Goal: Information Seeking & Learning: Learn about a topic

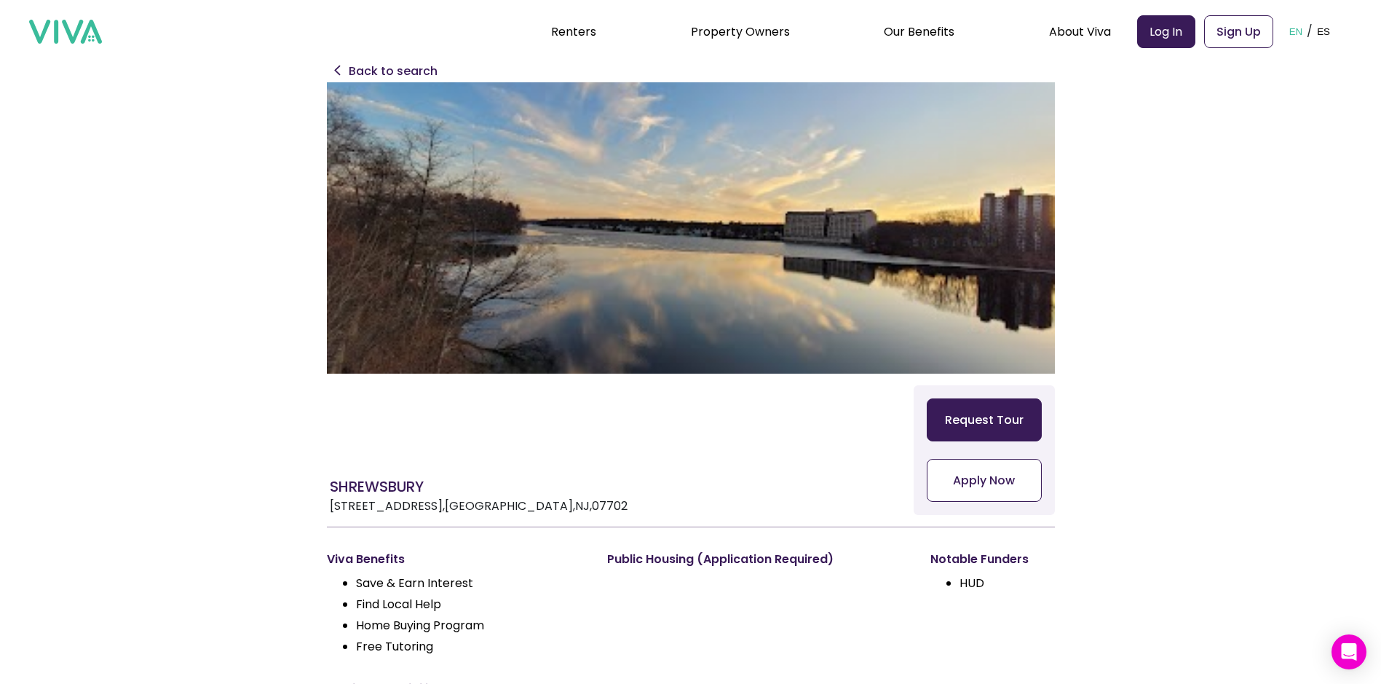
click at [395, 63] on p "Back to search" at bounding box center [393, 71] width 89 height 17
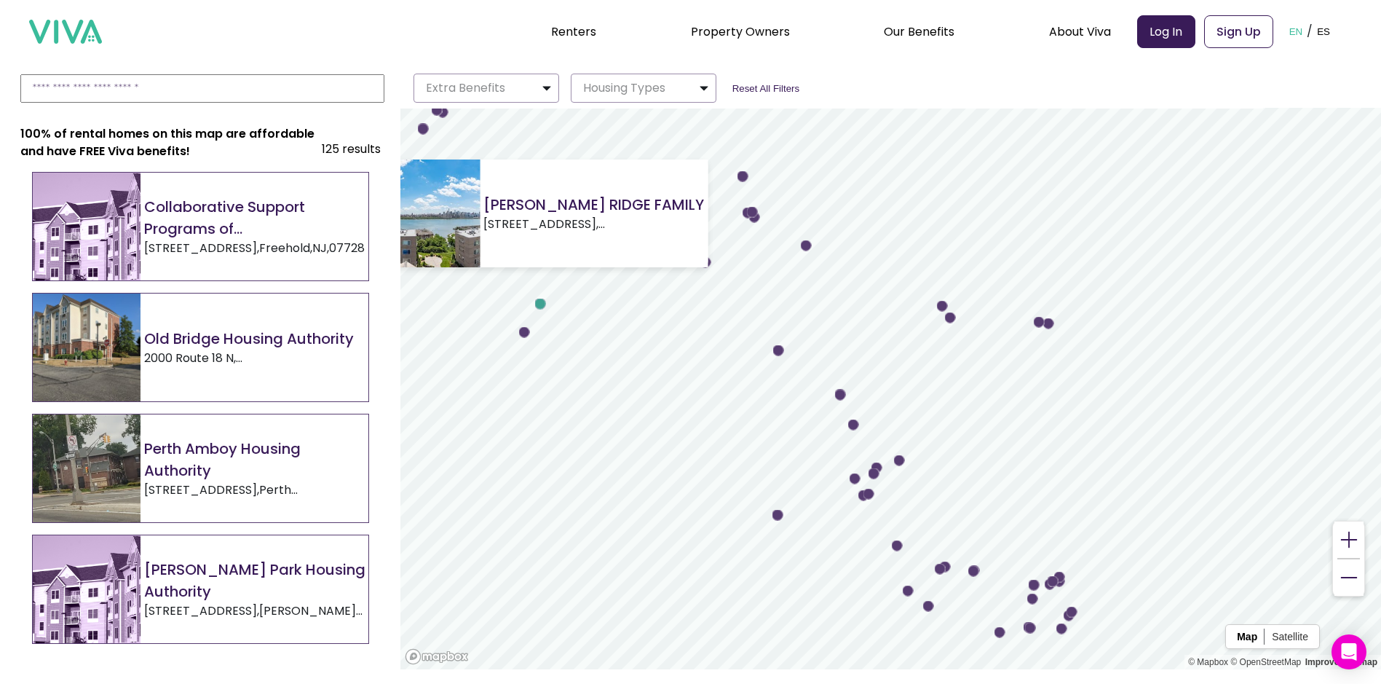
click at [538, 302] on circle "Map marker" at bounding box center [540, 304] width 11 height 11
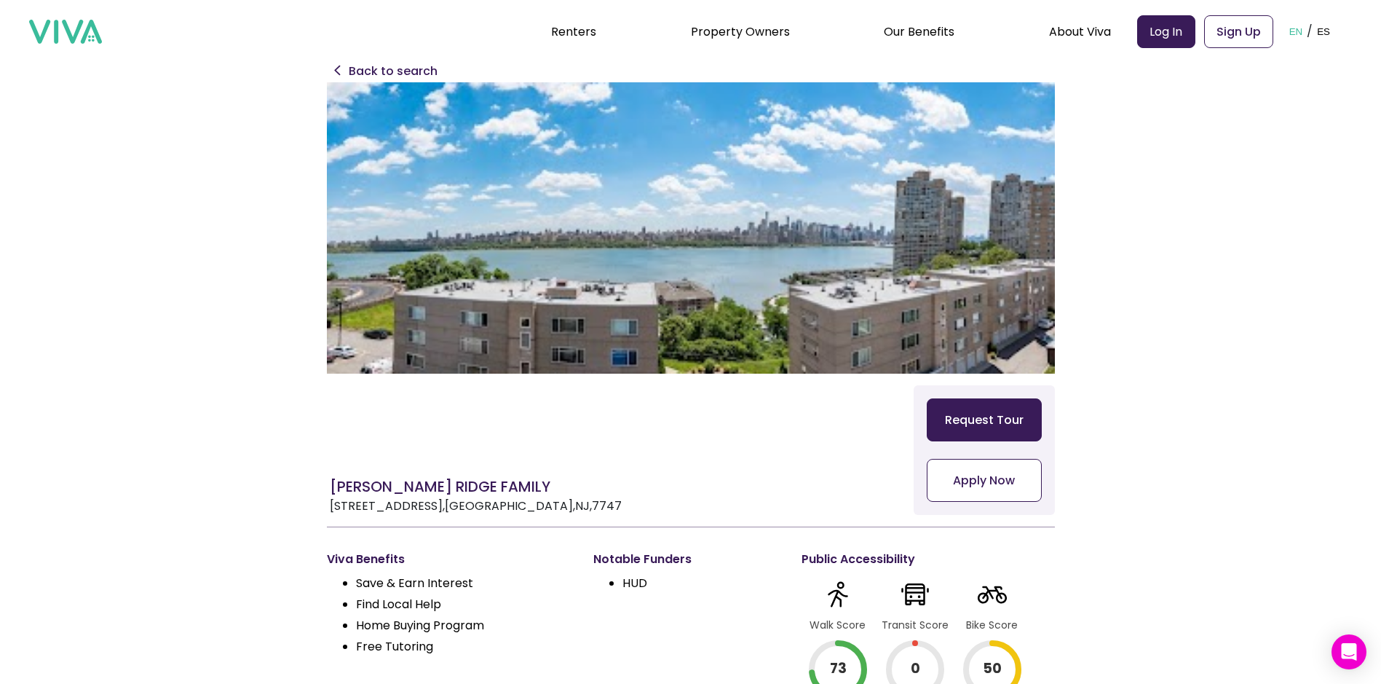
click at [524, 507] on p "[STREET_ADDRESS]" at bounding box center [476, 505] width 292 height 17
copy p "[STREET_ADDRESS]"
click at [409, 72] on p "Back to search" at bounding box center [393, 71] width 89 height 17
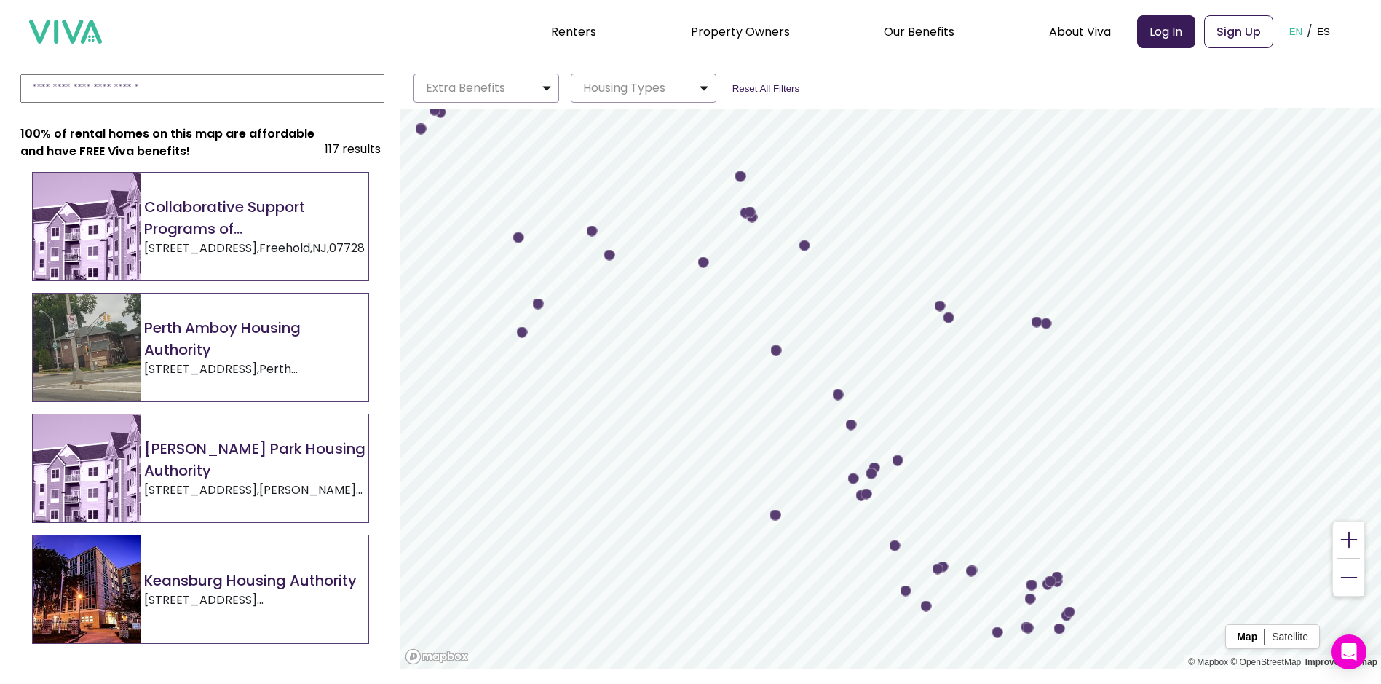
click at [96, 579] on img at bounding box center [87, 589] width 108 height 108
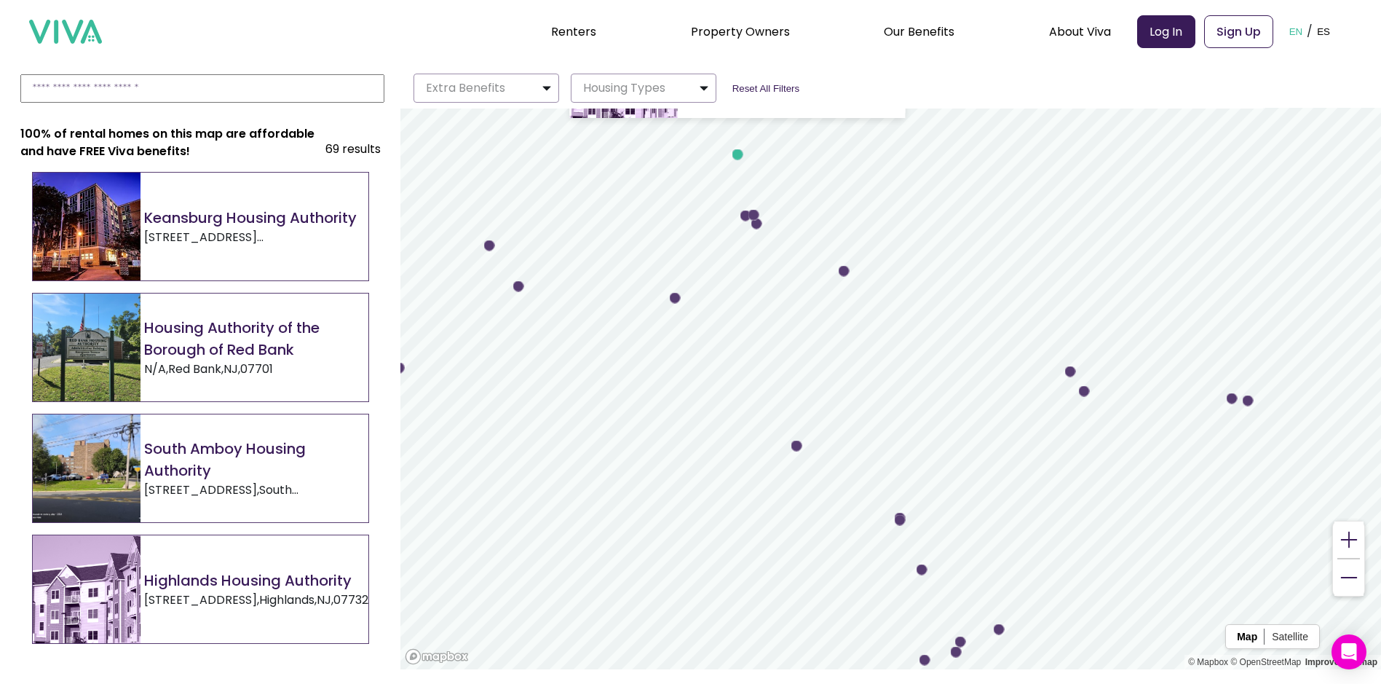
click at [740, 153] on circle "Map marker" at bounding box center [738, 154] width 11 height 11
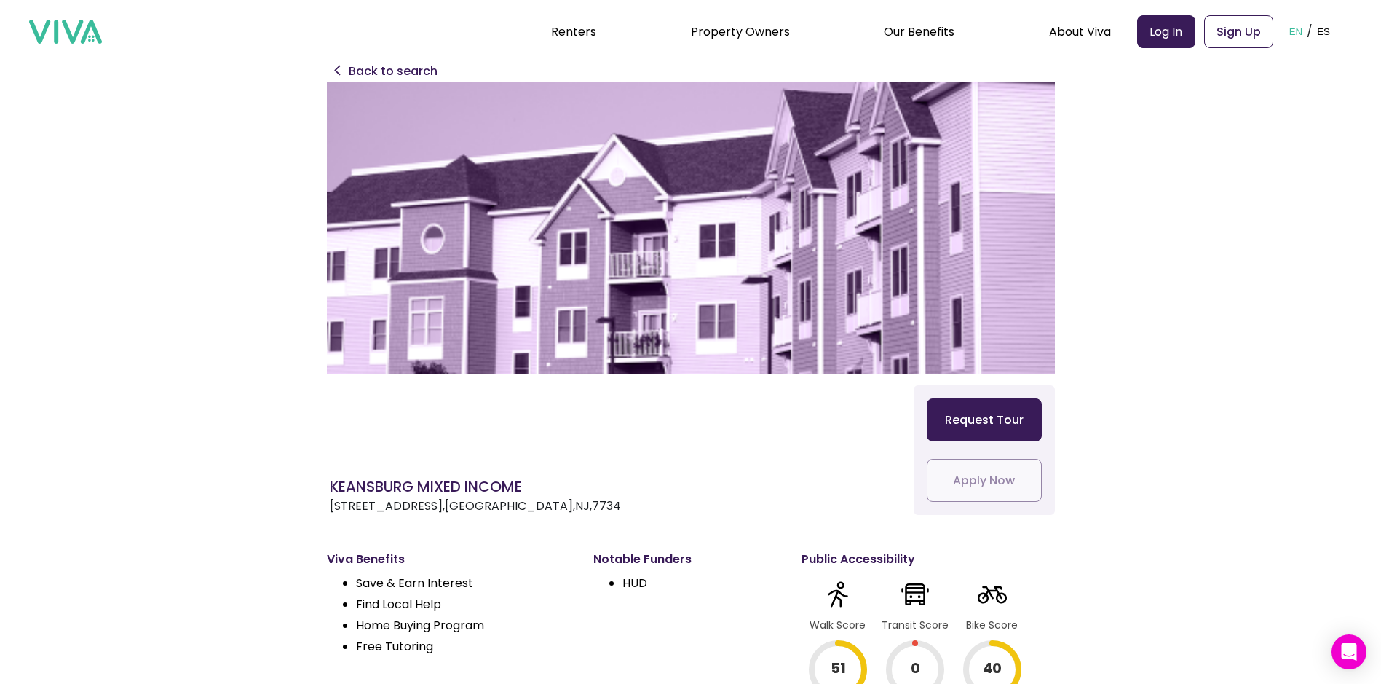
click at [416, 61] on div "Renters Property Owners Our Benefits Telehealth Home Team Affordable Housing Ma…" at bounding box center [690, 31] width 1323 height 63
click at [417, 62] on div "Renters Property Owners Our Benefits Telehealth Home Team Affordable Housing Ma…" at bounding box center [690, 31] width 1323 height 63
click at [417, 70] on p "Back to search" at bounding box center [393, 71] width 89 height 17
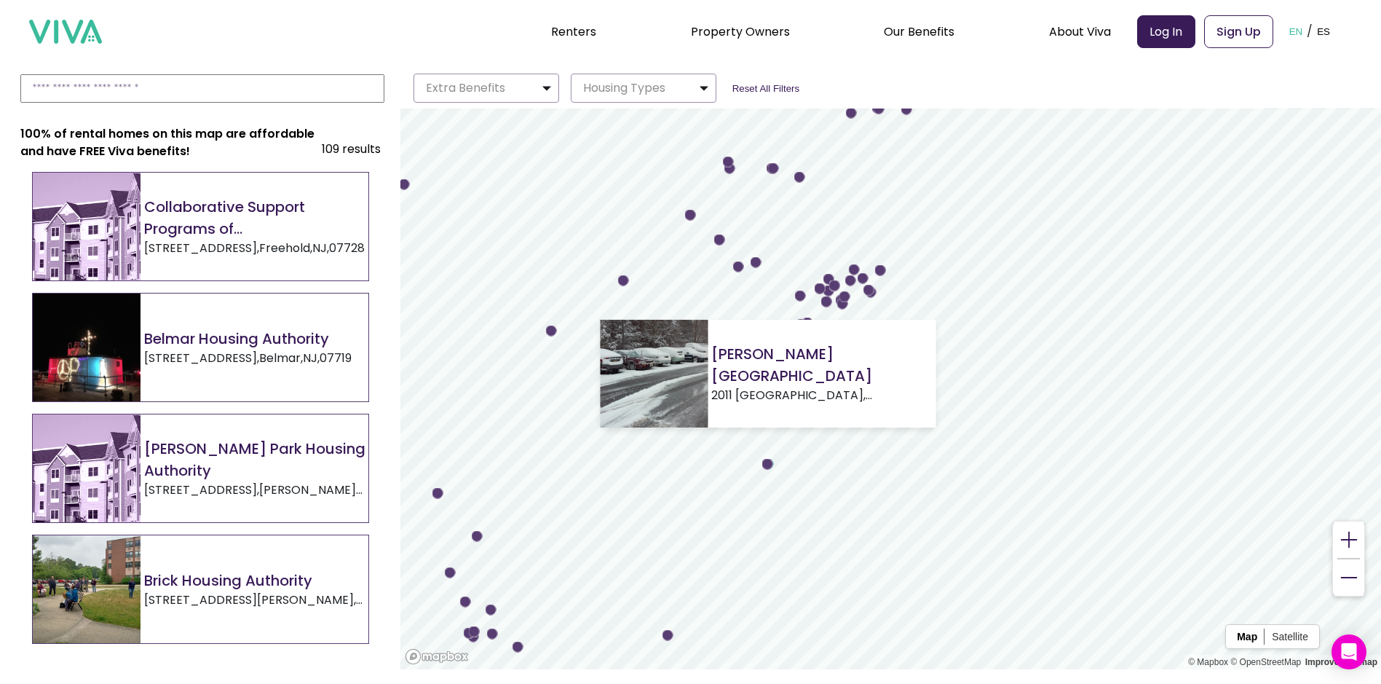
click at [773, 465] on circle "Map marker" at bounding box center [768, 464] width 11 height 11
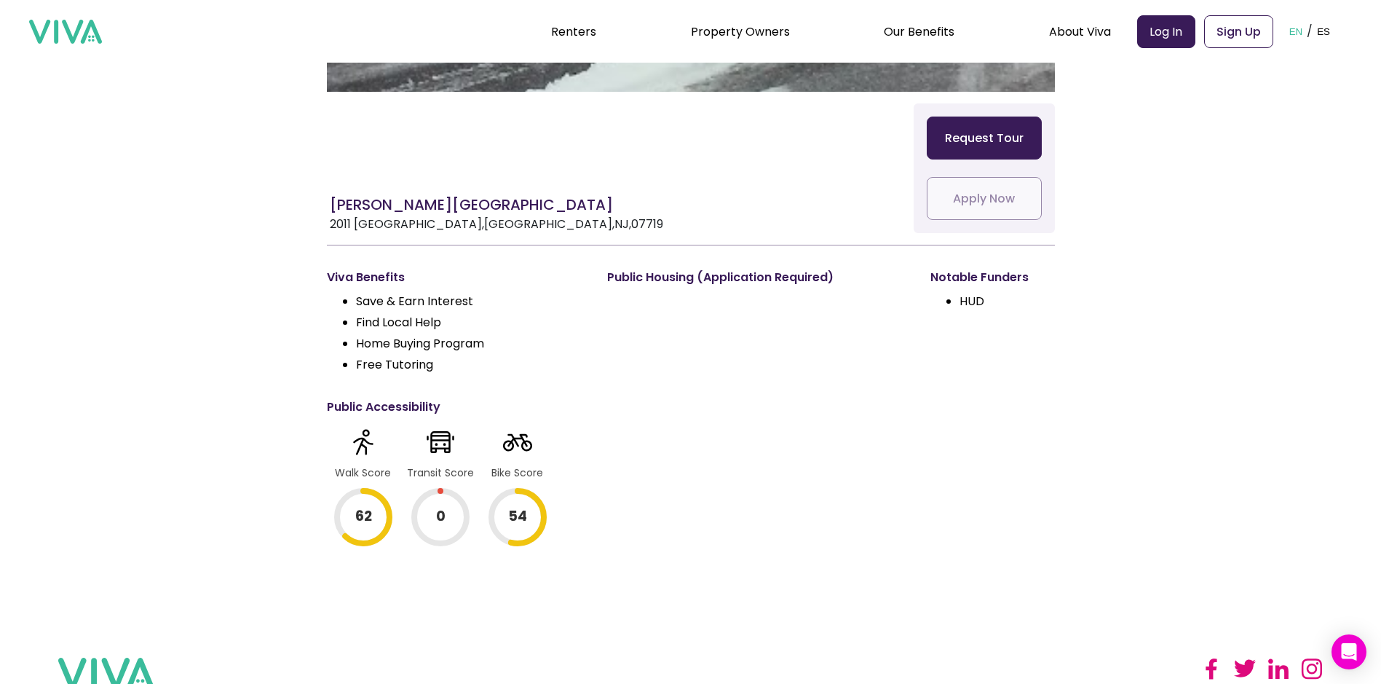
scroll to position [291, 0]
